Goal: Information Seeking & Learning: Learn about a topic

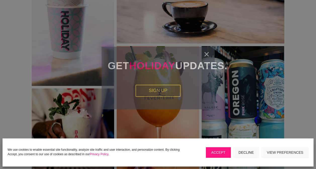
scroll to position [678, 0]
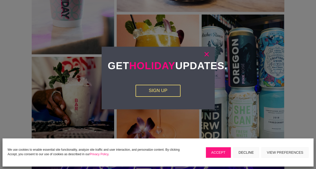
click at [206, 53] on link "×" at bounding box center [206, 54] width 6 height 5
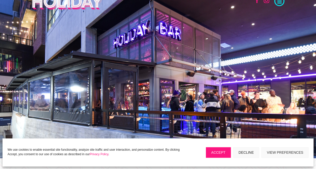
scroll to position [0, 0]
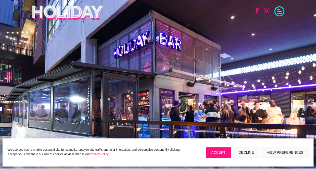
click at [278, 13] on span at bounding box center [279, 11] width 10 height 10
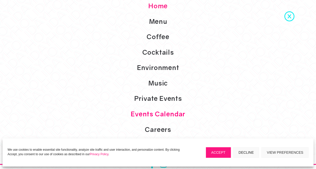
click at [179, 117] on link "Events Calendar" at bounding box center [158, 114] width 316 height 16
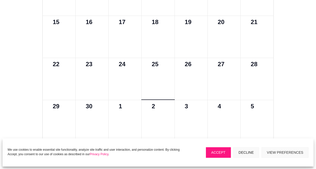
scroll to position [100, 0]
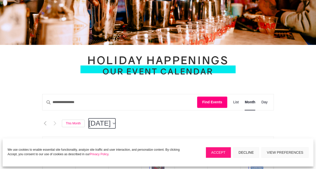
click at [115, 124] on icon "button" at bounding box center [113, 124] width 3 height 2
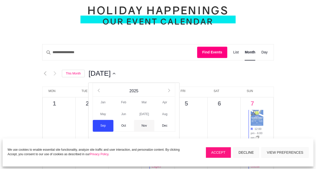
scroll to position [151, 0]
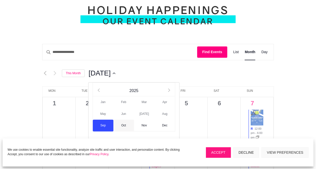
click at [127, 129] on span "Oct" at bounding box center [123, 126] width 21 height 12
type input "*********"
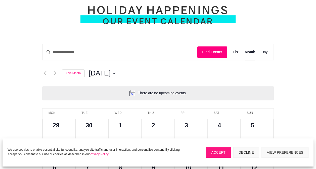
scroll to position [0, 0]
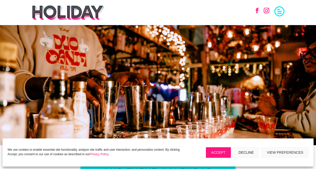
click at [267, 12] on link "Follow" at bounding box center [265, 10] width 11 height 11
